Goal: Information Seeking & Learning: Learn about a topic

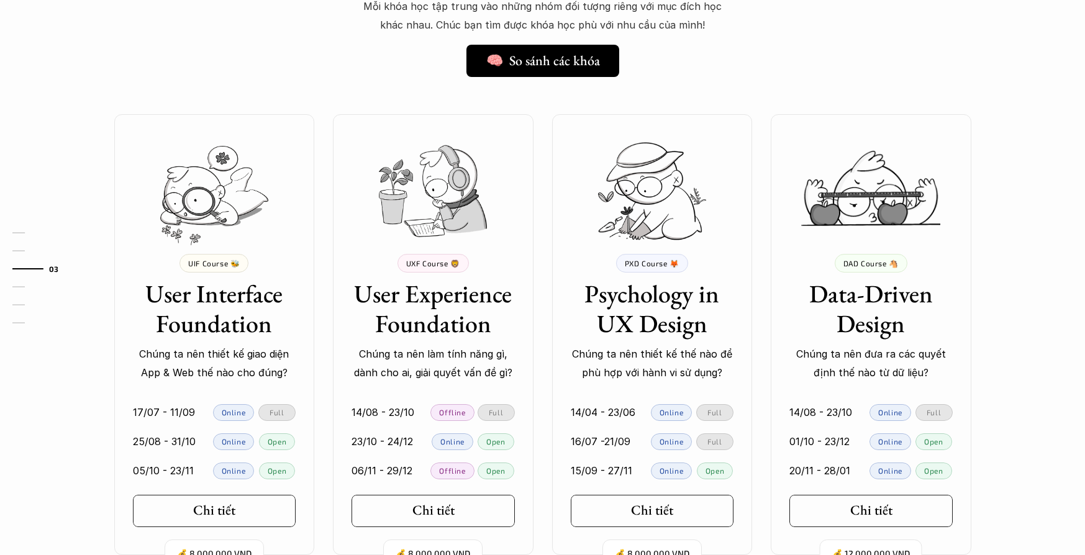
scroll to position [1050, 0]
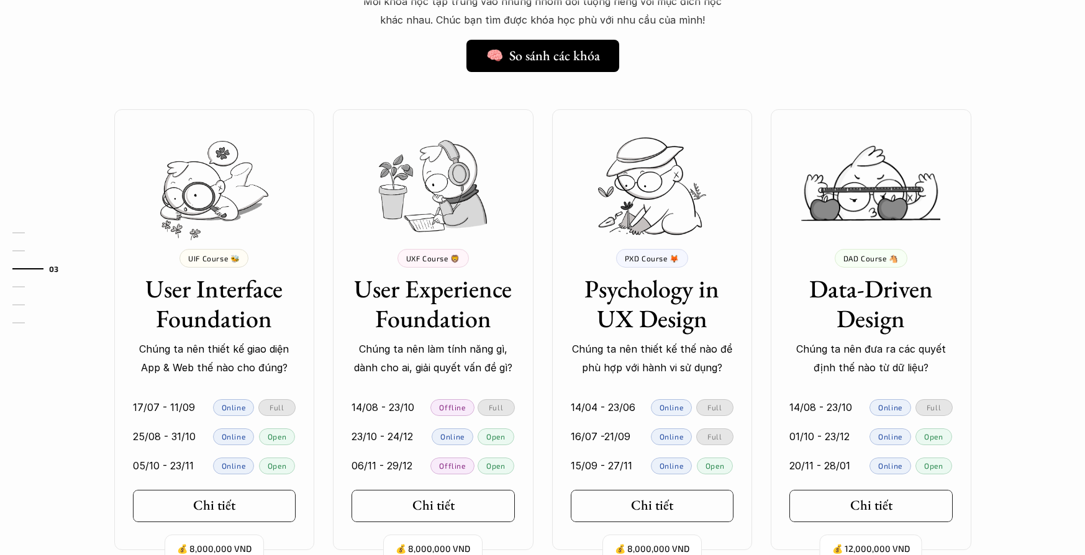
click at [457, 317] on h3 "User Experience Foundation" at bounding box center [433, 304] width 163 height 60
click at [438, 511] on h5 "Chi tiết" at bounding box center [428, 506] width 42 height 16
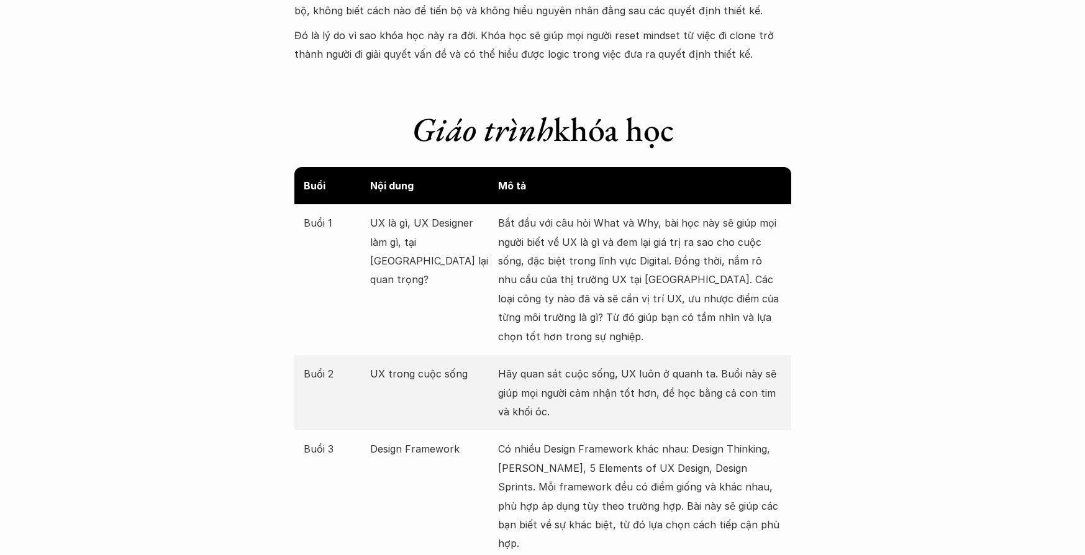
scroll to position [1354, 0]
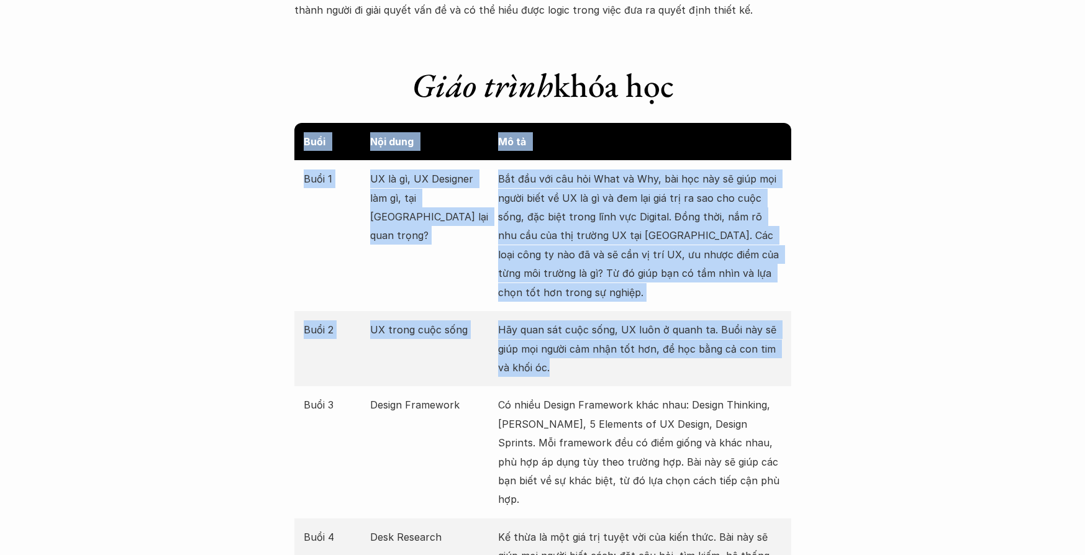
drag, startPoint x: 301, startPoint y: 141, endPoint x: 547, endPoint y: 369, distance: 334.9
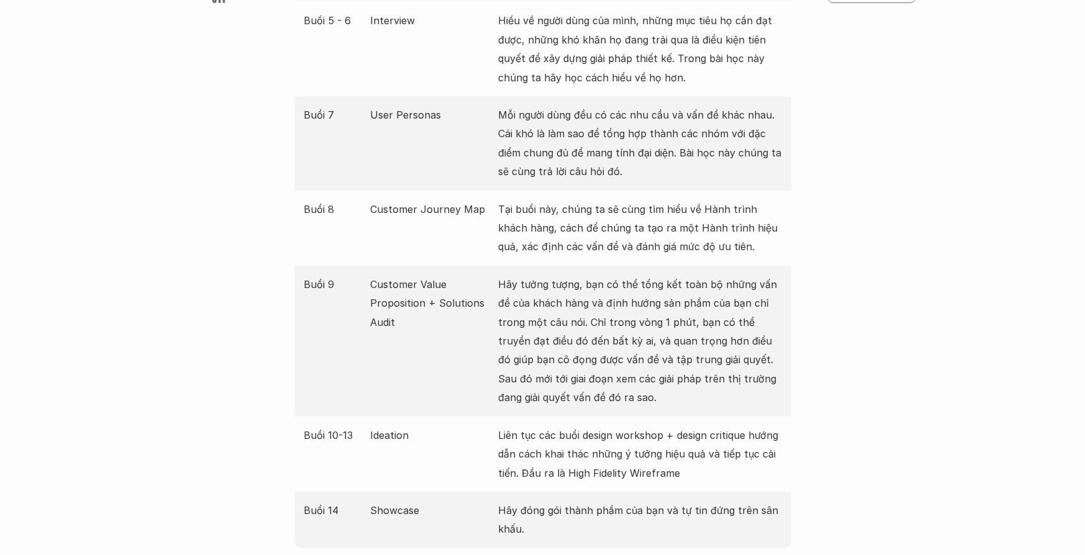
scroll to position [2201, 0]
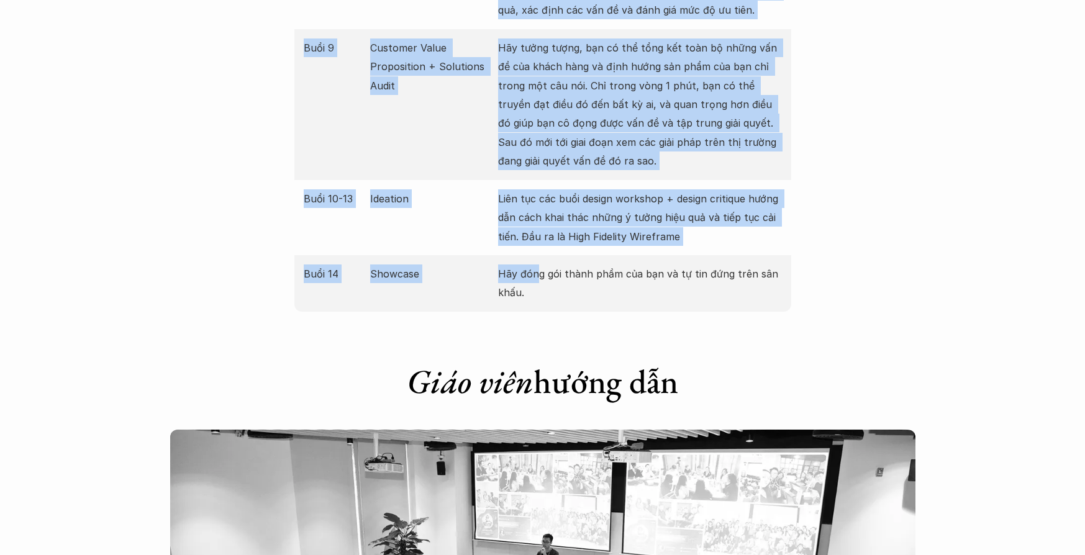
click at [538, 265] on p "Hãy đóng gói thành phầm của bạn và tự tin đứng trên sân khấu." at bounding box center [640, 284] width 284 height 38
click at [537, 273] on p "Hãy đóng gói thành phầm của bạn và tự tin đứng trên sân khấu." at bounding box center [640, 284] width 284 height 38
copy div "Lore Ips dolo Si am Cons 7 AD el se, DO Eiusmodt inc ut, lab etd MA ali enim ad…"
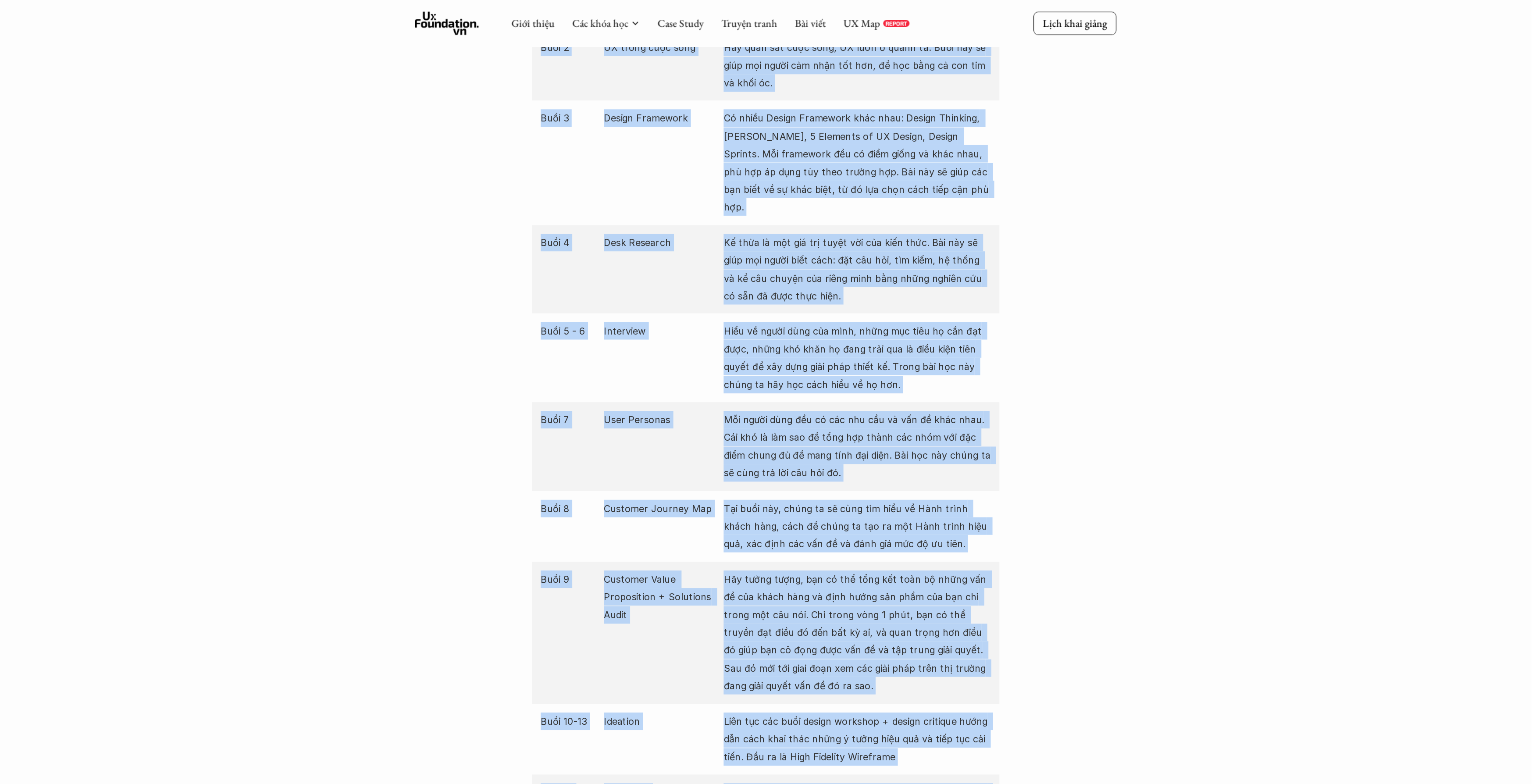
scroll to position [1153, 0]
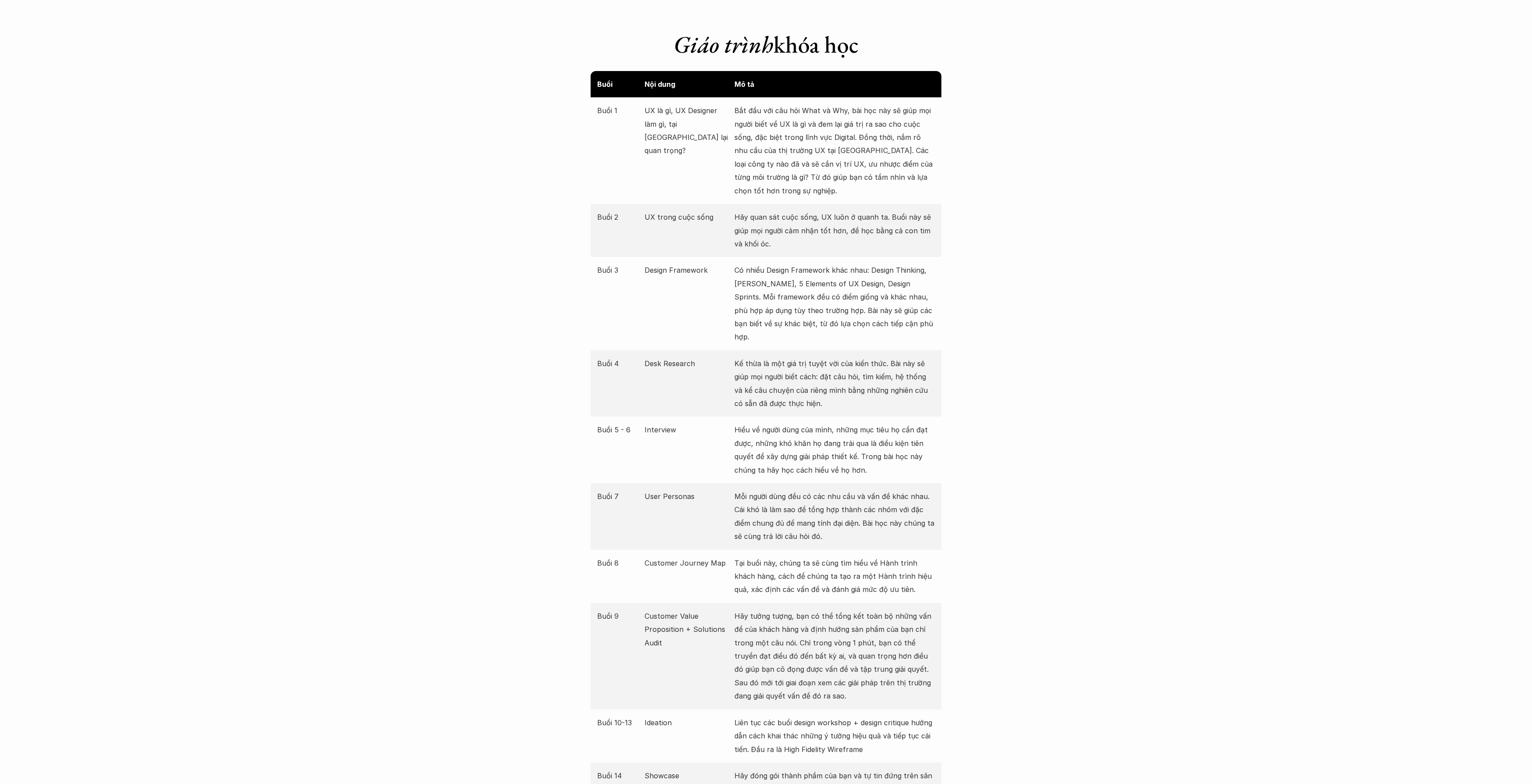
scroll to position [977, 0]
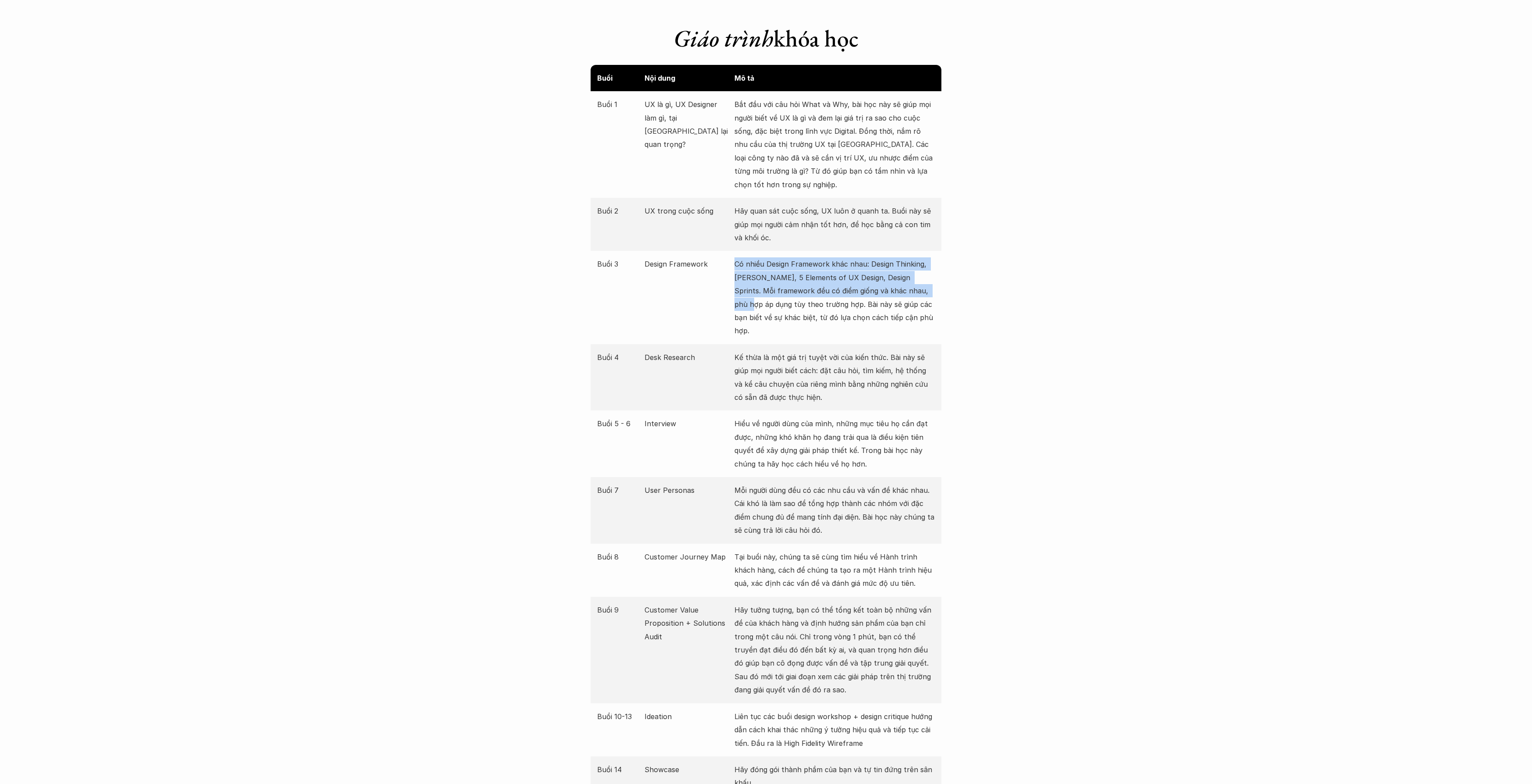
drag, startPoint x: 724, startPoint y: 272, endPoint x: 940, endPoint y: 287, distance: 216.5
click at [765, 287] on div "Buổi 3 Design Framework Có nhiều Design Framework khác nhau: Design Thinking, […" at bounding box center [766, 297] width 351 height 93
click at [765, 281] on p "Có nhiều Design Framework khác nhau: Design Thinking, [PERSON_NAME], 5 Elements…" at bounding box center [834, 297] width 201 height 80
drag, startPoint x: 645, startPoint y: 265, endPoint x: 821, endPoint y: 317, distance: 183.5
click at [765, 317] on div "Buổi 3 Design Framework Có nhiều Design Framework khác nhau: Design Thinking, […" at bounding box center [766, 297] width 351 height 93
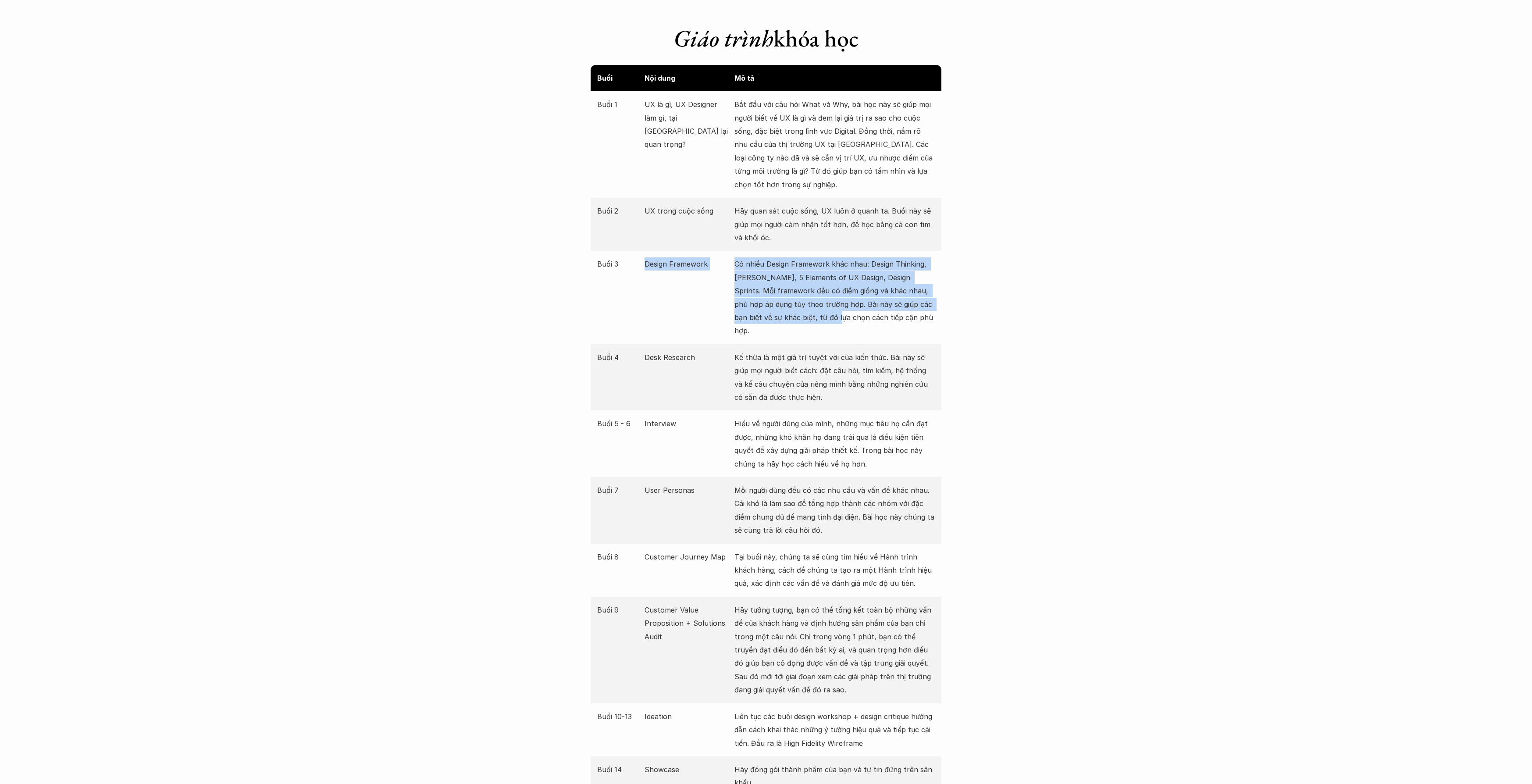
click at [765, 307] on p "Có nhiều Design Framework khác nhau: Design Thinking, [PERSON_NAME], 5 Elements…" at bounding box center [834, 297] width 201 height 80
drag, startPoint x: 904, startPoint y: 324, endPoint x: 708, endPoint y: 276, distance: 201.8
click at [708, 276] on div "Buổi 3 Design Framework Có nhiều Design Framework khác nhau: Design Thinking, […" at bounding box center [766, 297] width 351 height 93
click at [765, 351] on p "Kế thừa là một giá trị tuyệt vời của kiến thức. Bài này sẽ giúp mọi người biết …" at bounding box center [834, 378] width 201 height 54
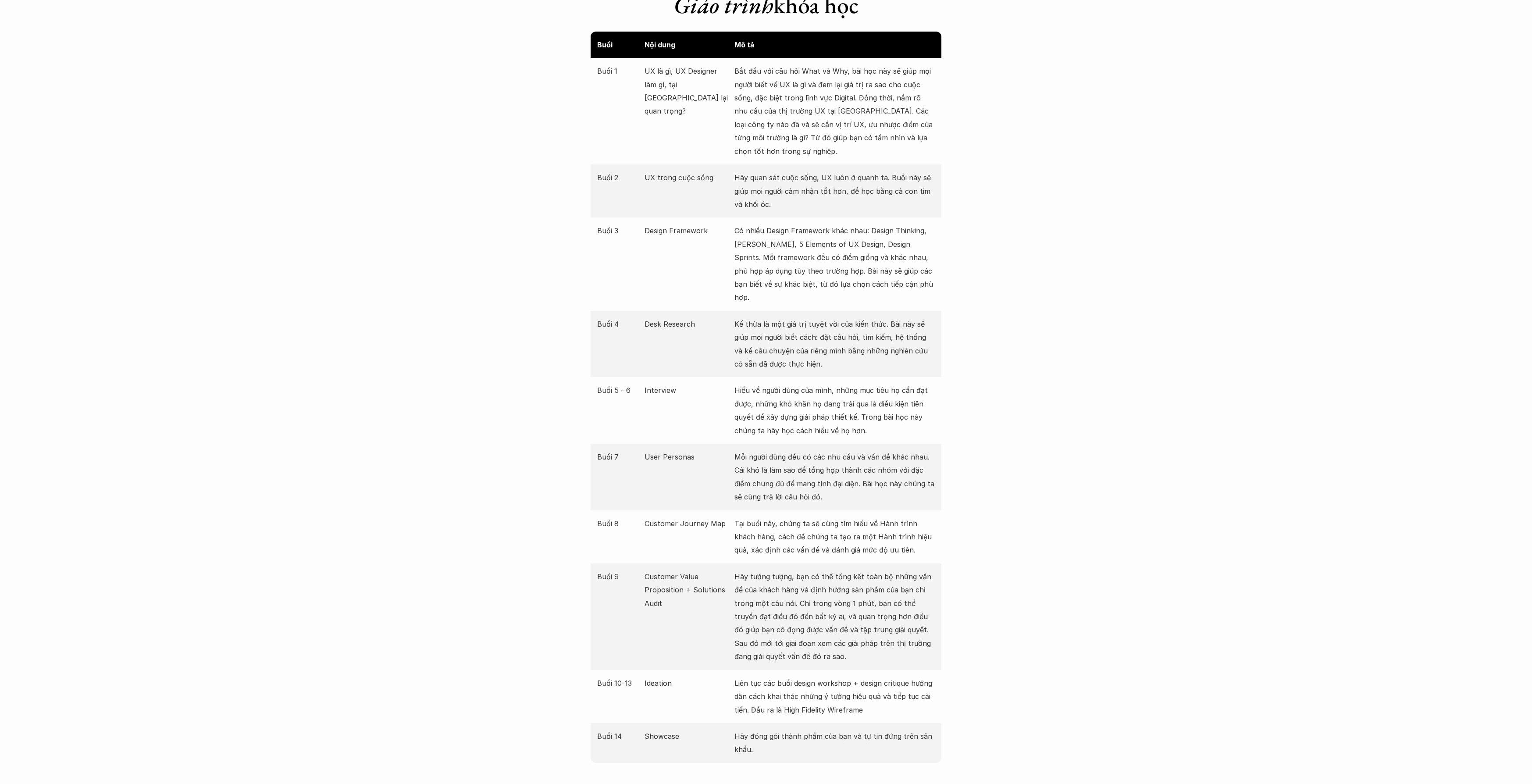
scroll to position [1043, 0]
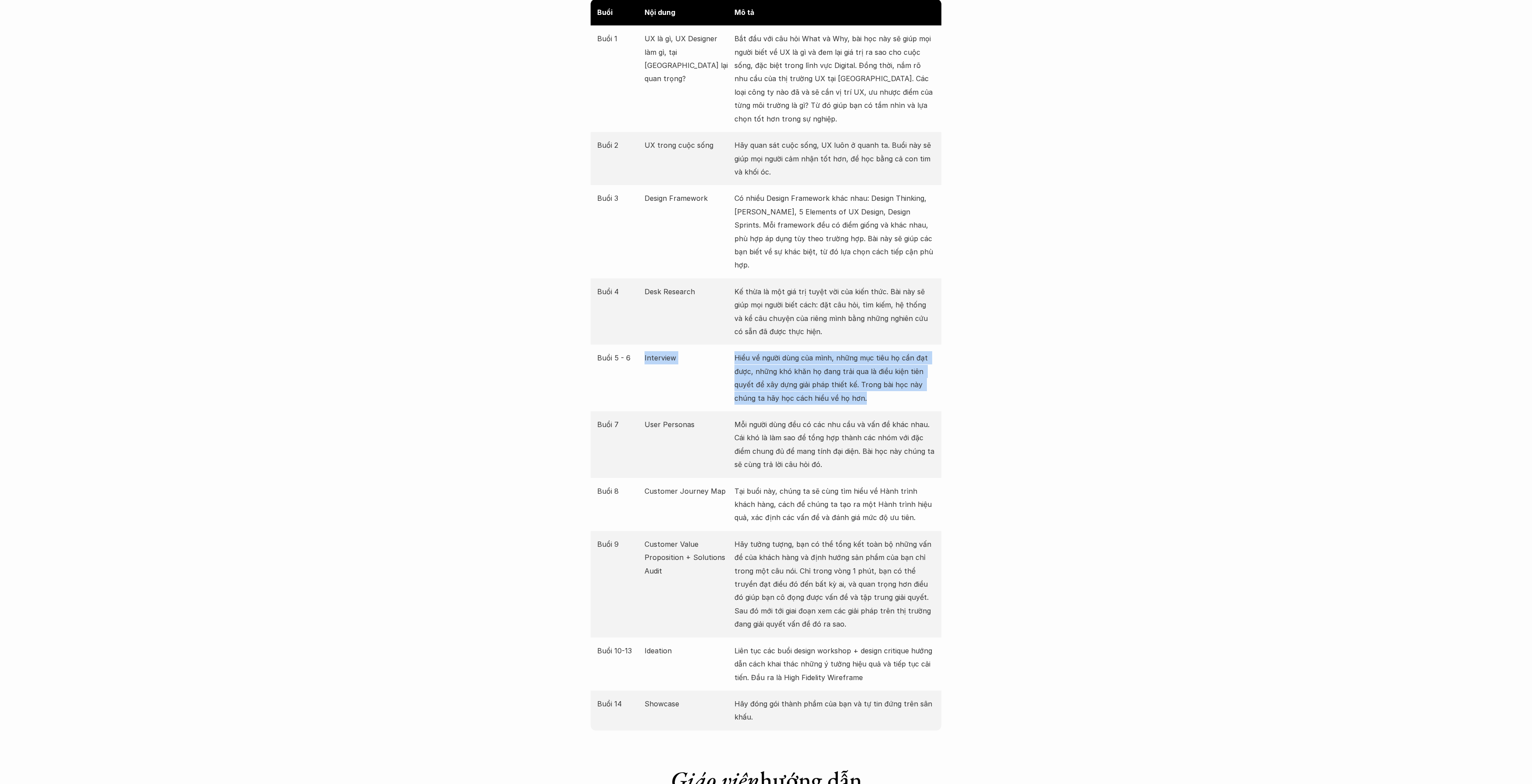
drag, startPoint x: 852, startPoint y: 394, endPoint x: 679, endPoint y: 332, distance: 183.8
click at [679, 344] on div "Buổi 5 - 6 Interview Hiểu về người dùng của mình, những mục tiêu họ cần đạt đượ…" at bounding box center [766, 378] width 351 height 66
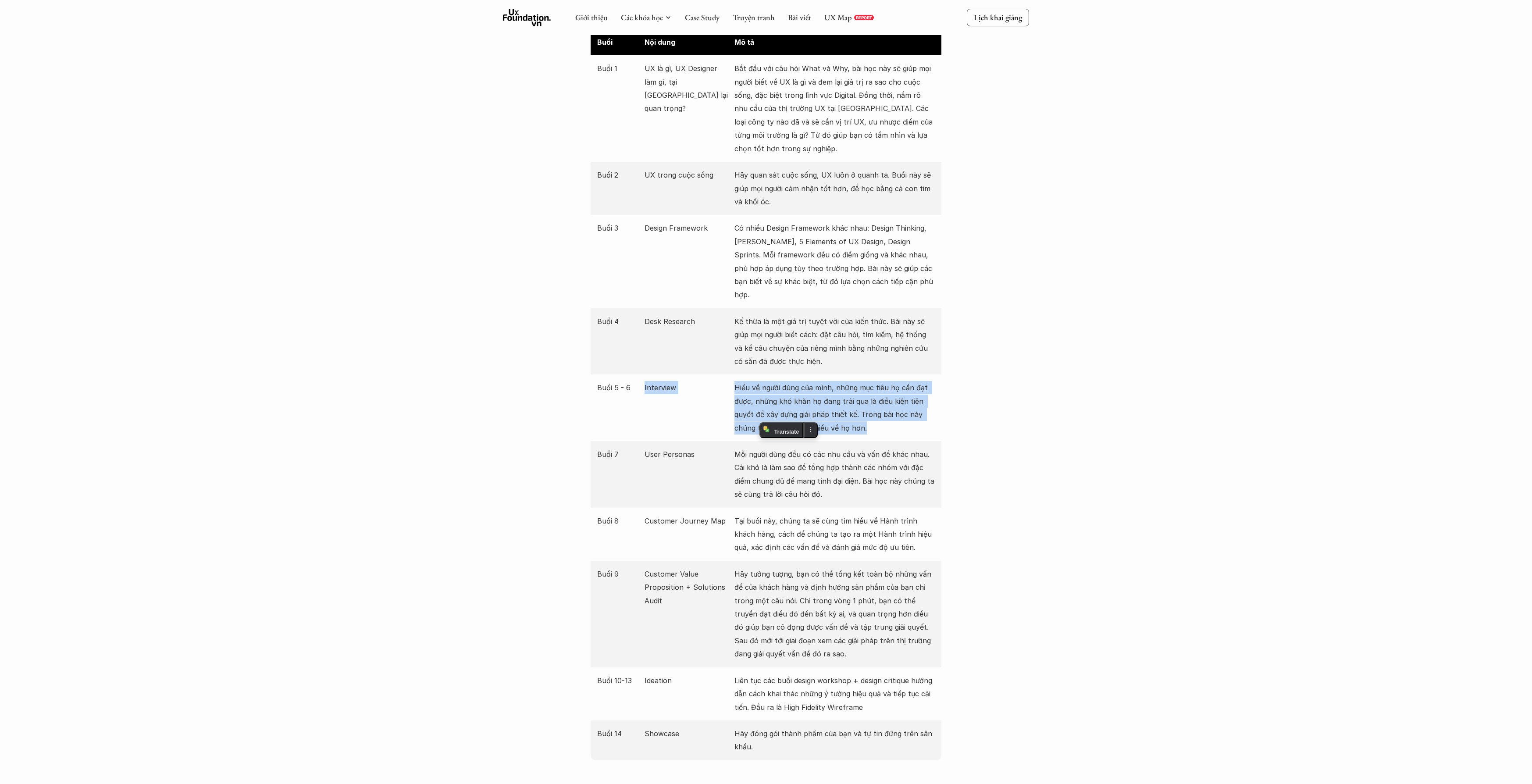
scroll to position [983, 0]
